Goal: Communication & Community: Answer question/provide support

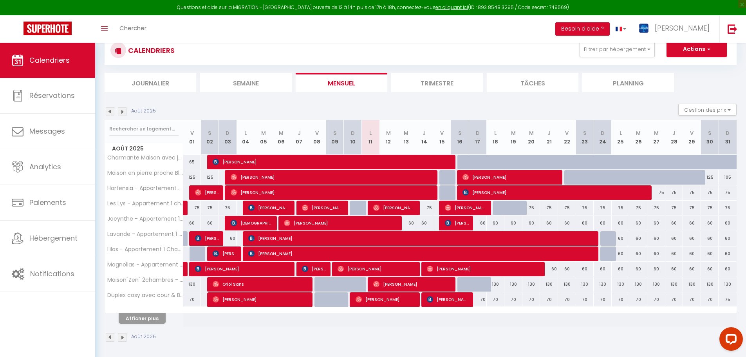
scroll to position [43, 0]
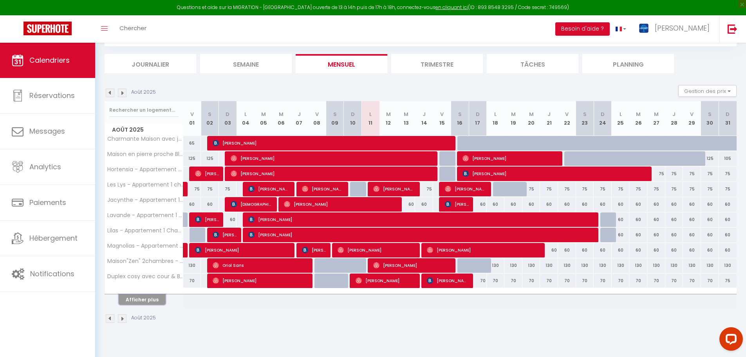
click at [156, 304] on button "Afficher plus" at bounding box center [142, 299] width 47 height 11
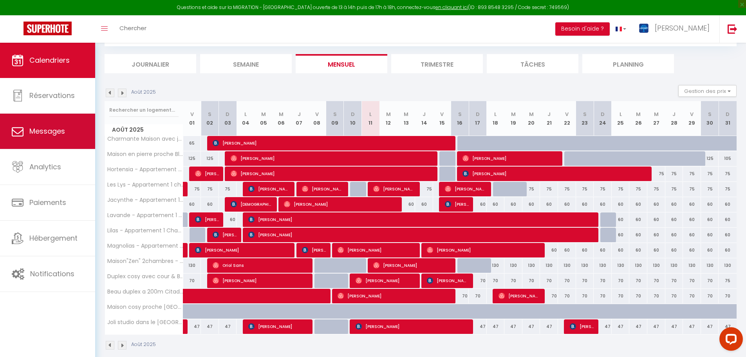
click at [65, 128] on link "Messages" at bounding box center [47, 131] width 95 height 35
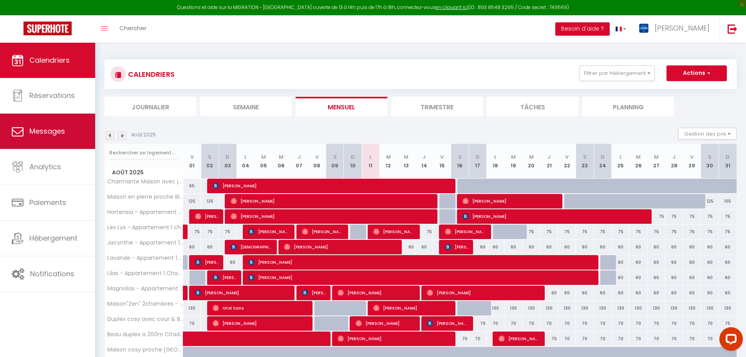
select select "message"
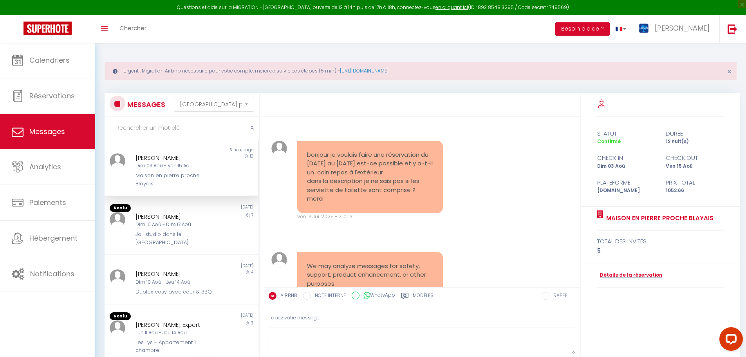
scroll to position [4086, 0]
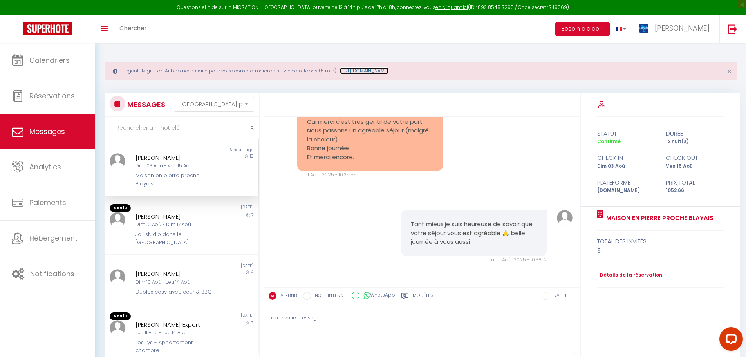
click at [379, 72] on link "[URL][DOMAIN_NAME]" at bounding box center [364, 70] width 49 height 7
click at [161, 320] on div "[PERSON_NAME] Expert" at bounding box center [174, 324] width 79 height 9
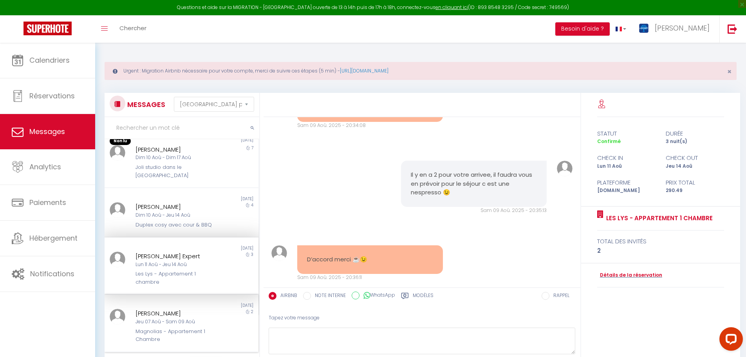
scroll to position [78, 0]
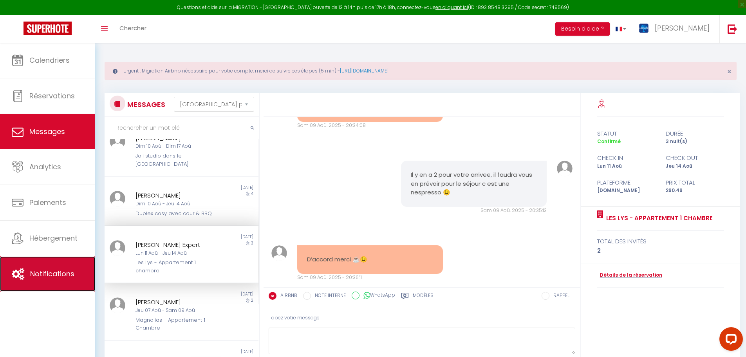
click at [50, 274] on span "Notifications" at bounding box center [52, 273] width 44 height 10
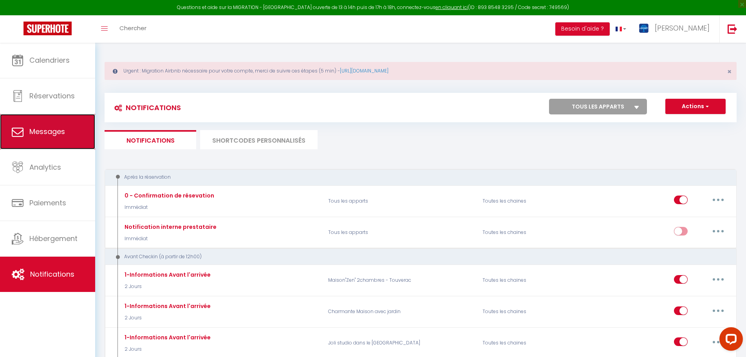
click at [63, 138] on link "Messages" at bounding box center [47, 131] width 95 height 35
select select "message"
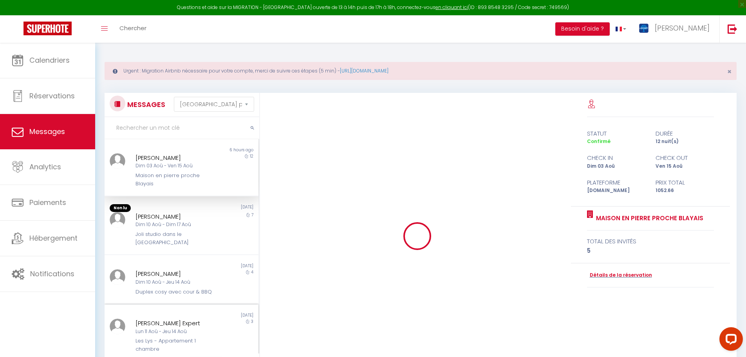
scroll to position [4086, 0]
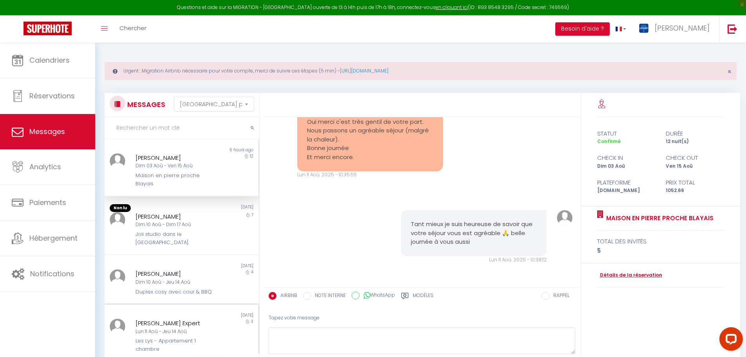
click at [172, 318] on div "[PERSON_NAME] Expert" at bounding box center [174, 322] width 79 height 9
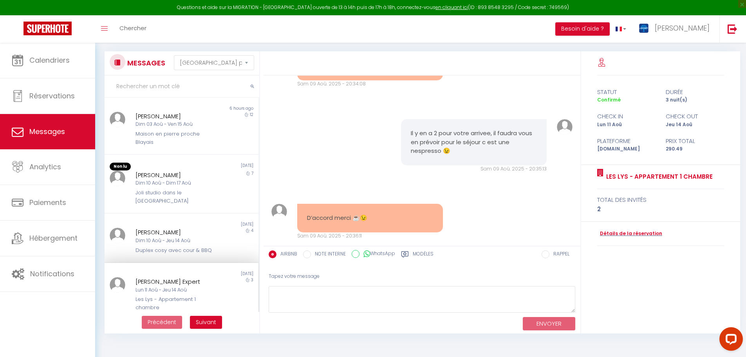
scroll to position [43, 0]
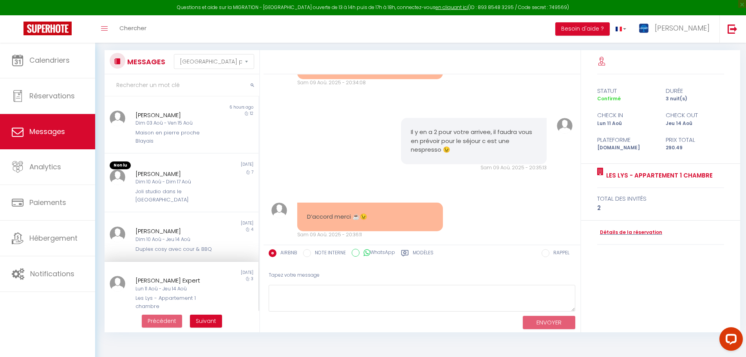
click at [425, 250] on label "Modèles" at bounding box center [423, 254] width 21 height 10
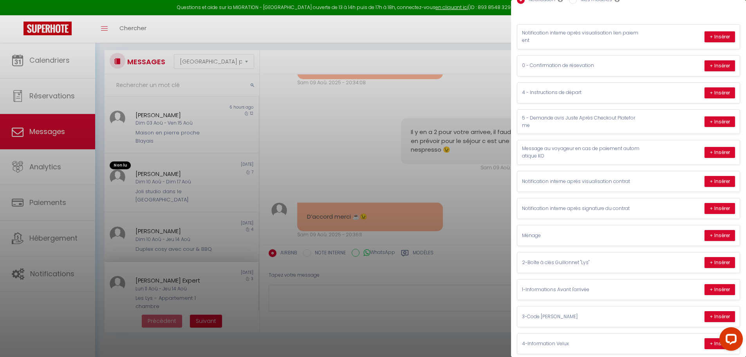
scroll to position [67, 0]
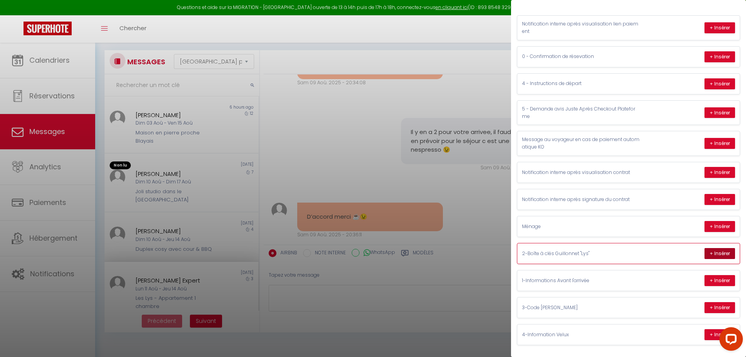
click at [715, 249] on button "+ Insérer" at bounding box center [719, 253] width 31 height 11
type textarea "Bonjour [PERSON_NAME] Pour votre confort, nous avons installé une boite à clé c…"
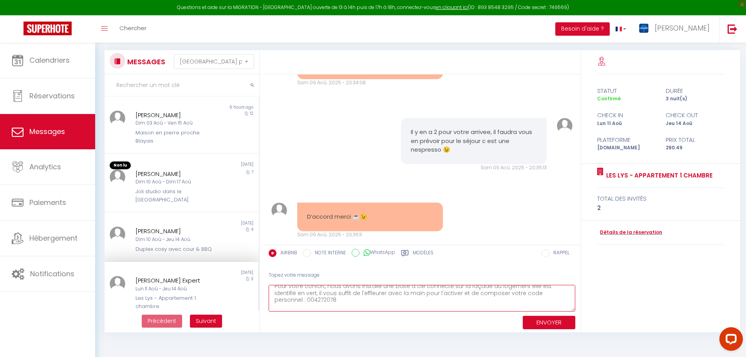
scroll to position [39, 0]
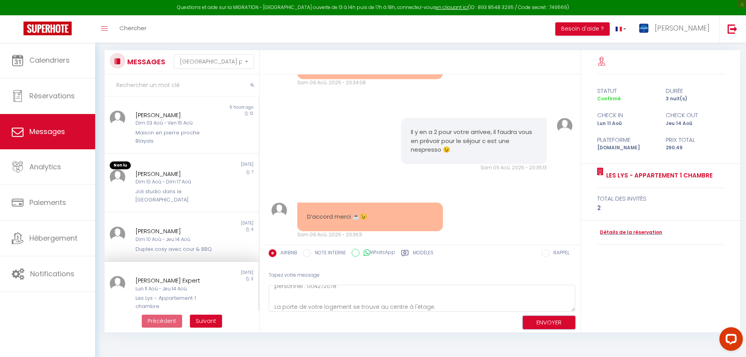
click at [537, 324] on button "ENVOYER" at bounding box center [548, 322] width 52 height 14
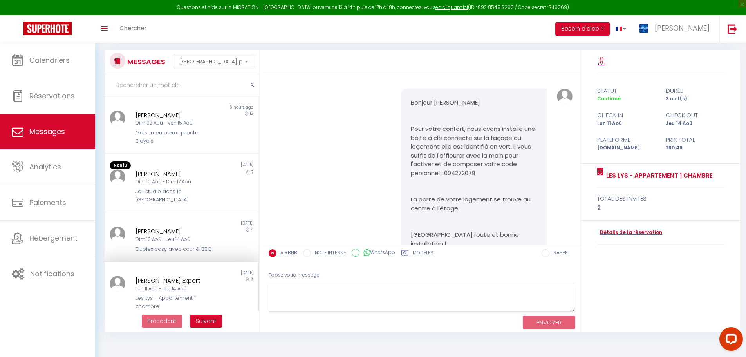
scroll to position [2211, 0]
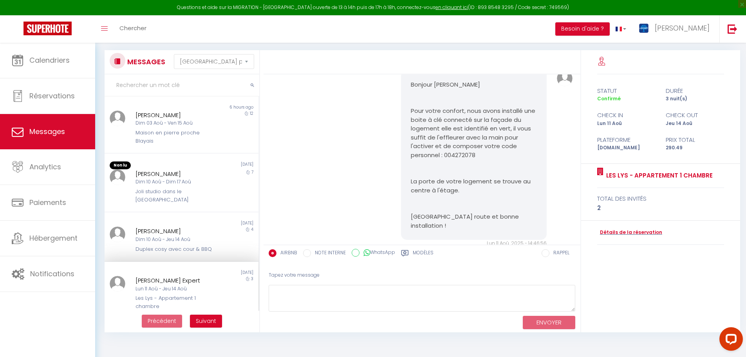
click at [417, 252] on label "Modèles" at bounding box center [423, 254] width 21 height 10
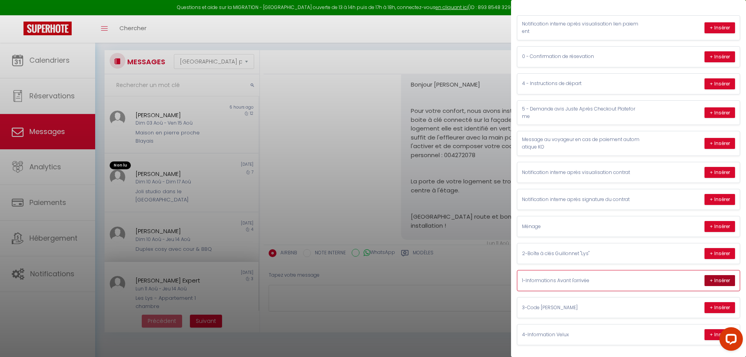
click at [716, 279] on button "+ Insérer" at bounding box center [719, 280] width 31 height 11
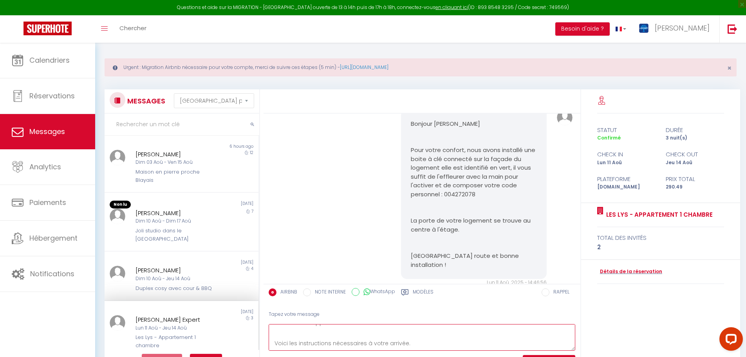
scroll to position [0, 0]
drag, startPoint x: 311, startPoint y: 327, endPoint x: 263, endPoint y: 323, distance: 48.3
click at [263, 323] on div "MESSAGES Trier par date de réservation [GEOGRAPHIC_DATA] par date de message No…" at bounding box center [420, 230] width 642 height 282
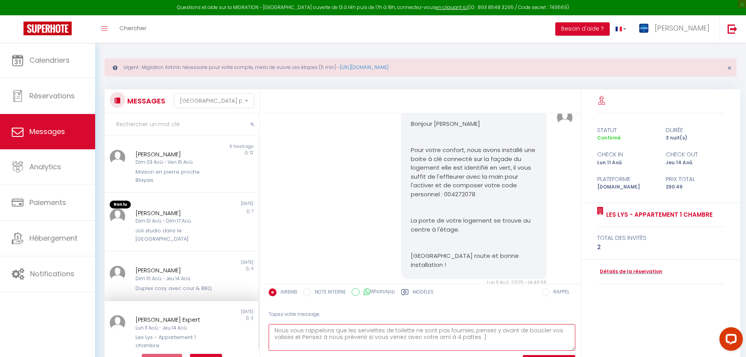
click at [275, 337] on textarea "Nous vous rappelons que les serviettes de toilette ne sont pas fournies, pensez…" at bounding box center [421, 337] width 306 height 27
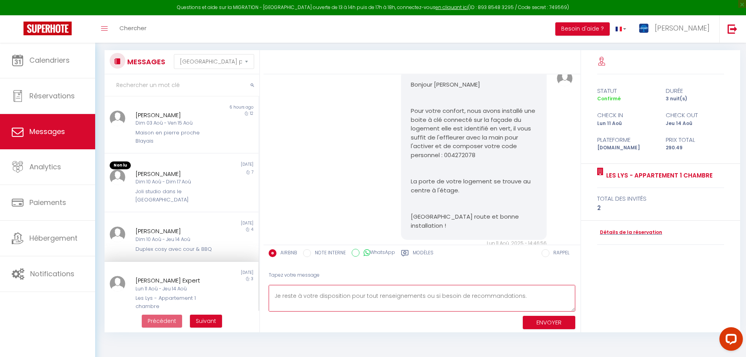
scroll to position [61, 0]
type textarea "Nous vous rappelons que les serviettes de toilette ne sont pas fournies, pensez…"
click at [545, 318] on button "ENVOYER" at bounding box center [548, 322] width 52 height 14
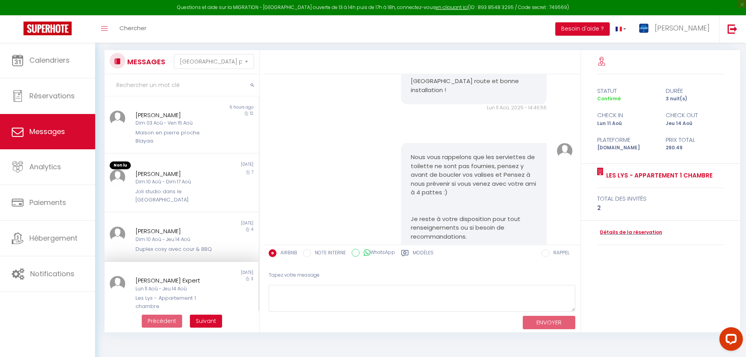
scroll to position [2393, 0]
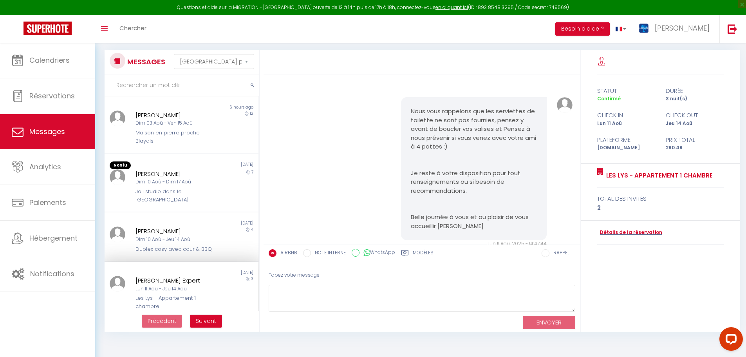
click at [432, 253] on label "Modèles" at bounding box center [423, 254] width 21 height 10
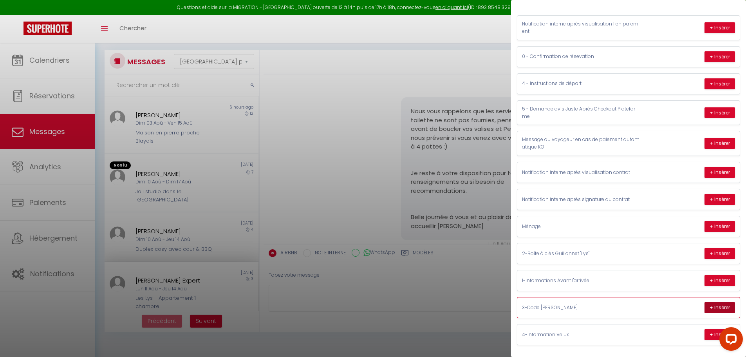
click at [714, 306] on button "+ Insérer" at bounding box center [719, 307] width 31 height 11
type textarea "Voici le code wifi de votre logement : Bbox-OAED2402 2Apa1bJSZCUM3D9hW2 Vous av…"
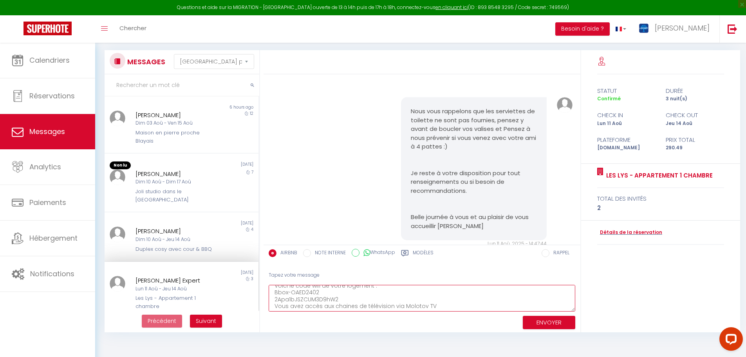
scroll to position [7, 0]
click at [558, 320] on button "ENVOYER" at bounding box center [548, 322] width 52 height 14
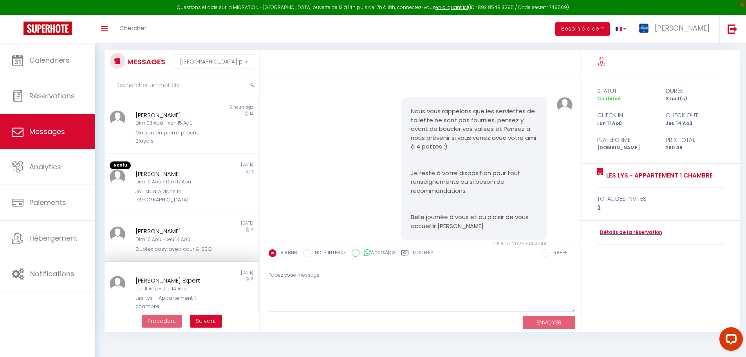
scroll to position [2495, 0]
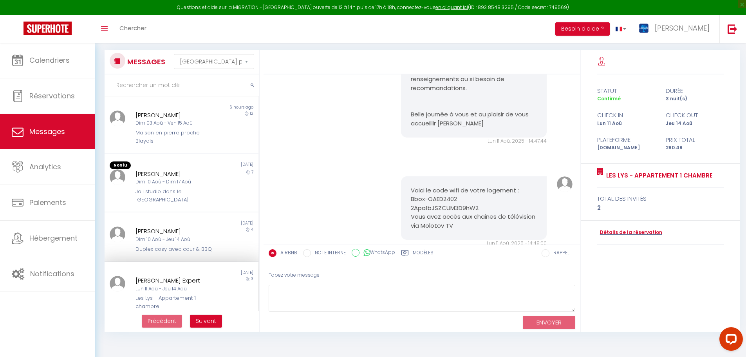
click at [426, 250] on label "Modèles" at bounding box center [423, 254] width 21 height 10
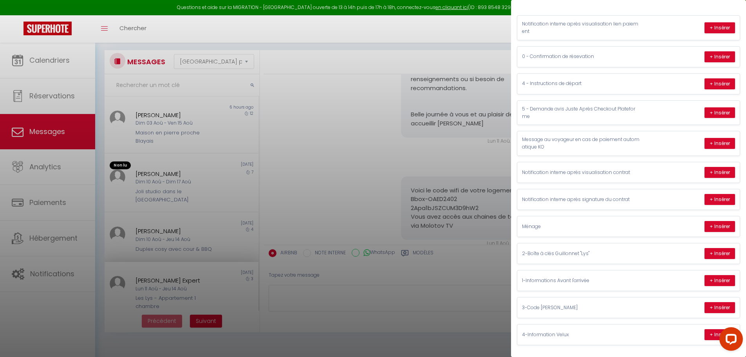
click at [351, 130] on div at bounding box center [373, 178] width 746 height 357
